Goal: Information Seeking & Learning: Learn about a topic

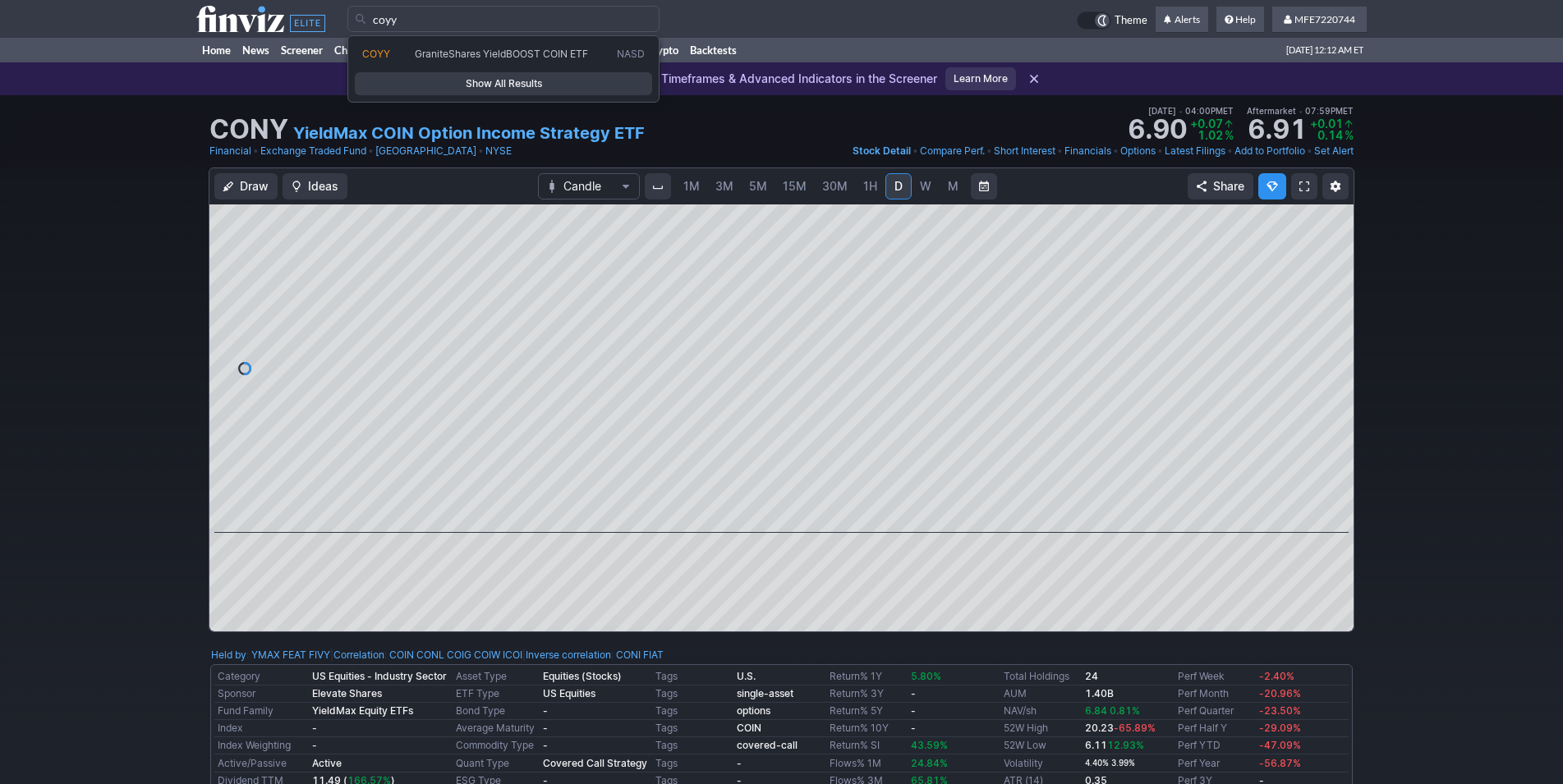
type input "coyy"
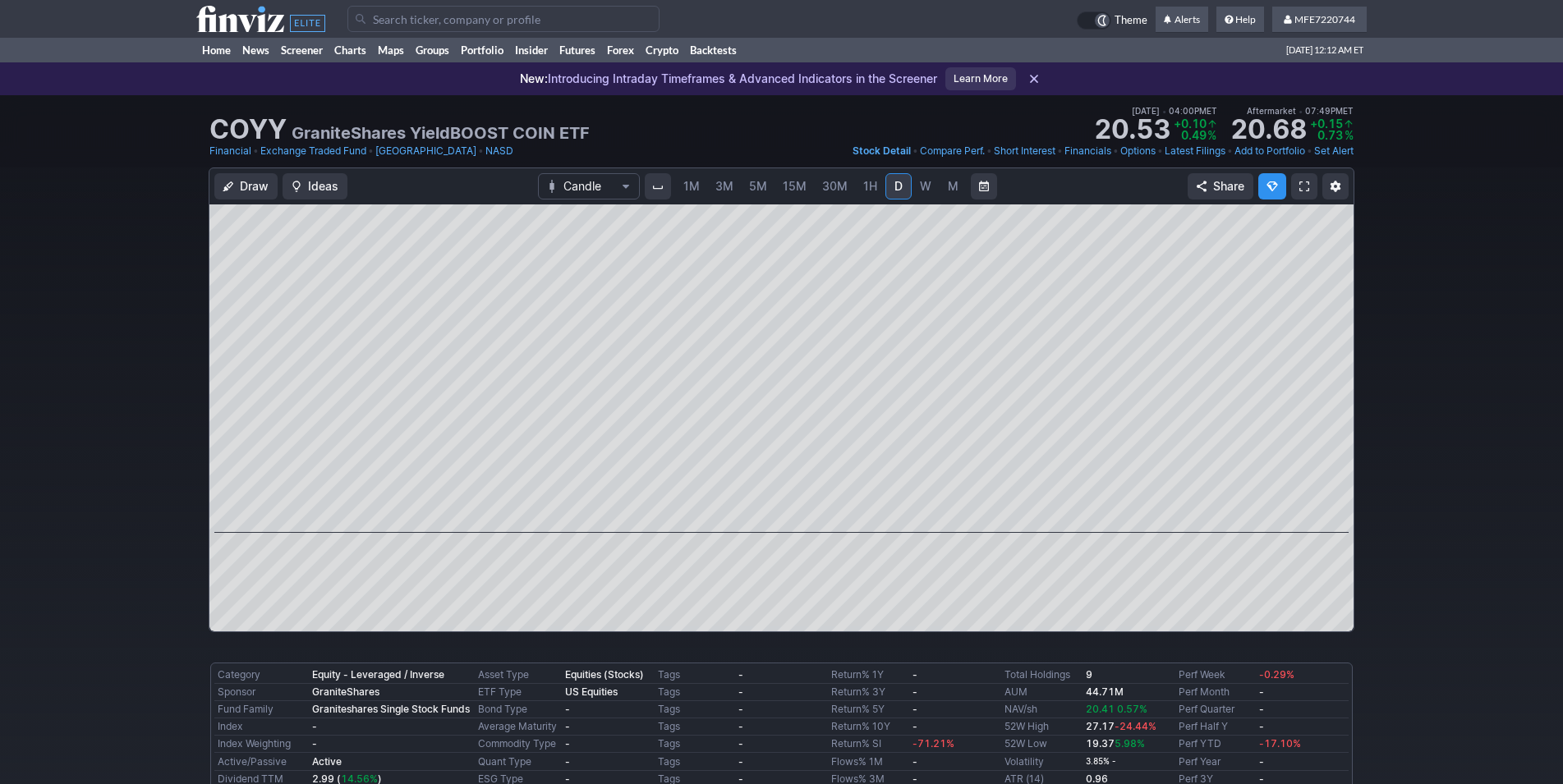
click at [159, 454] on div "Draw Ideas Candle 1M 3M 5M 15M 30M 1H D W M Share" at bounding box center [782, 406] width 1563 height 478
